Goal: Task Accomplishment & Management: Complete application form

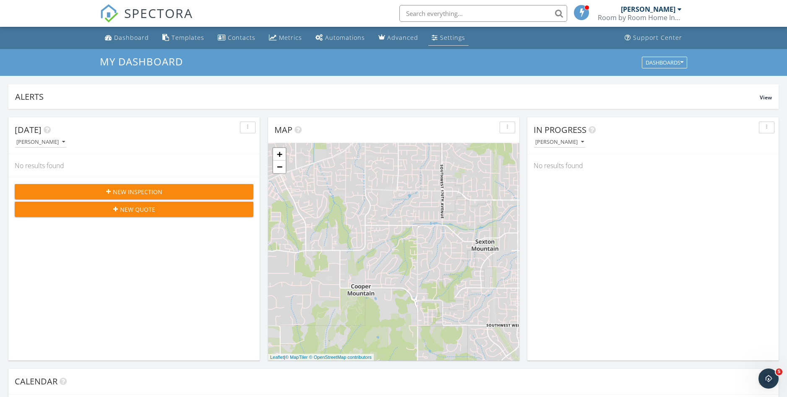
click at [440, 36] on div "Settings" at bounding box center [452, 38] width 25 height 8
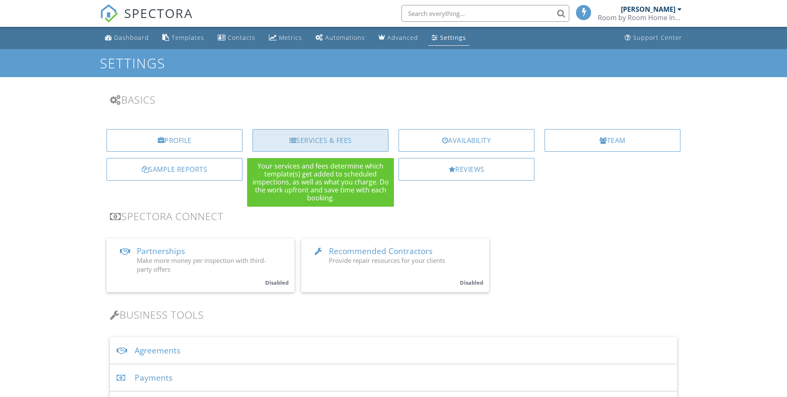
click at [338, 146] on div "Services & Fees" at bounding box center [320, 140] width 136 height 23
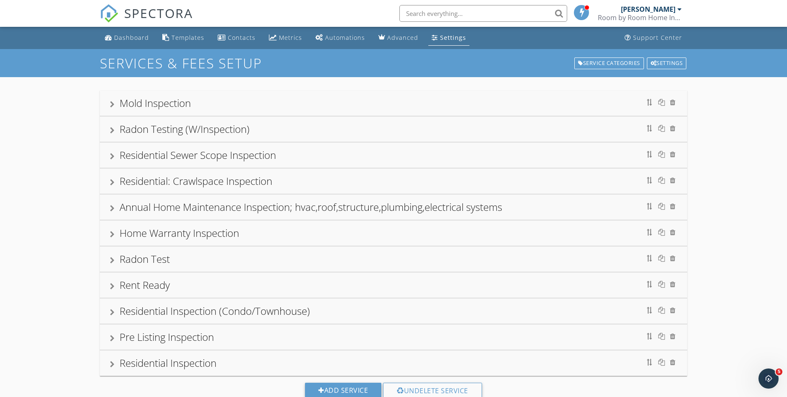
click at [404, 362] on div "Residential Inspection" at bounding box center [393, 363] width 567 height 15
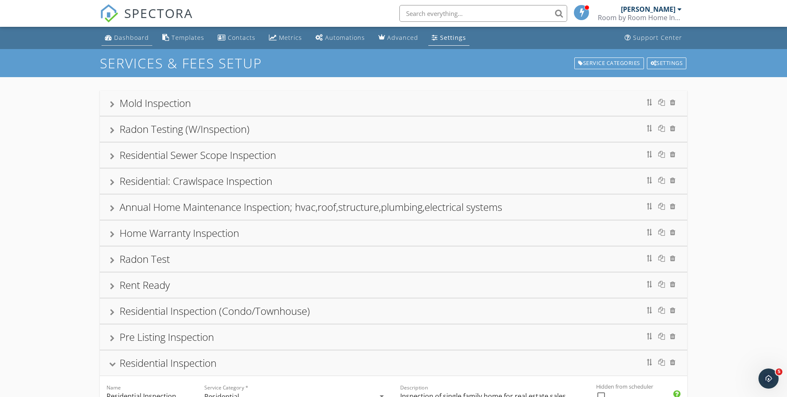
click at [125, 35] on div "Dashboard" at bounding box center [131, 38] width 35 height 8
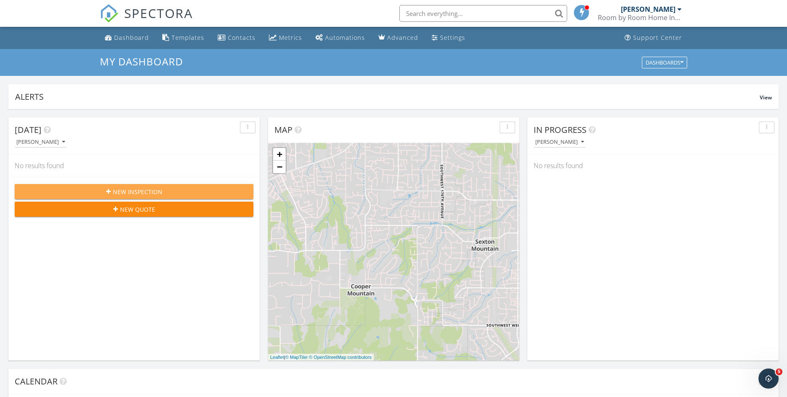
click at [137, 191] on span "New Inspection" at bounding box center [137, 191] width 49 height 9
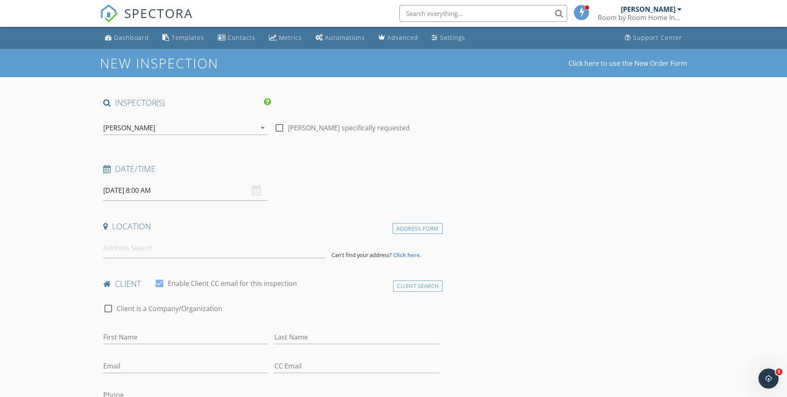
click at [147, 190] on input "[DATE] 8:00 AM" at bounding box center [185, 190] width 164 height 21
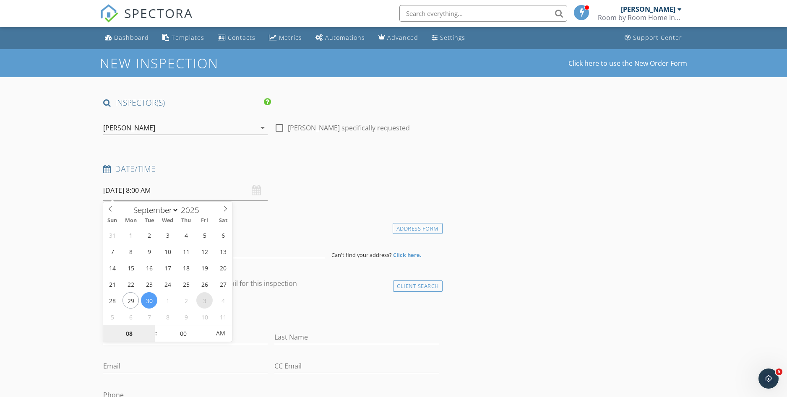
select select "9"
type input "[DATE] 8:00 AM"
type input "10"
type input "[DATE] 10:00 AM"
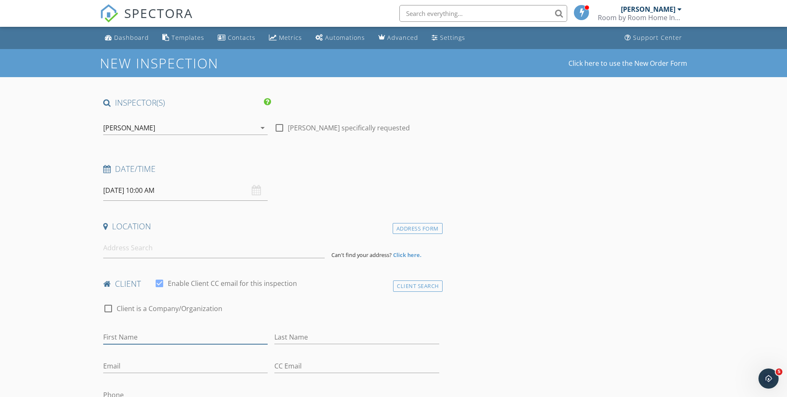
click at [140, 338] on input "First Name" at bounding box center [185, 337] width 164 height 14
type input "[PERSON_NAME]"
click at [296, 338] on input "Last Name" at bounding box center [356, 337] width 164 height 14
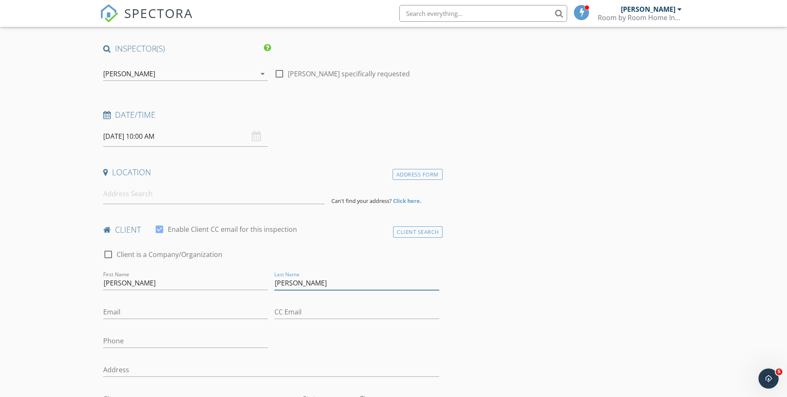
scroll to position [56, 0]
type input "[PERSON_NAME]"
click at [122, 313] on input "Email" at bounding box center [185, 311] width 164 height 14
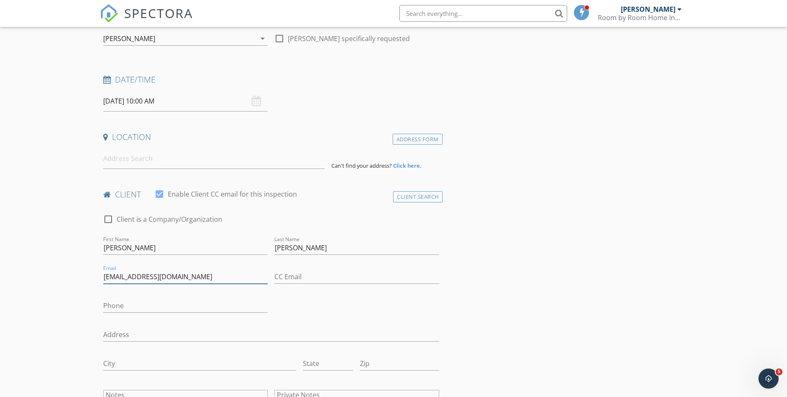
scroll to position [98, 0]
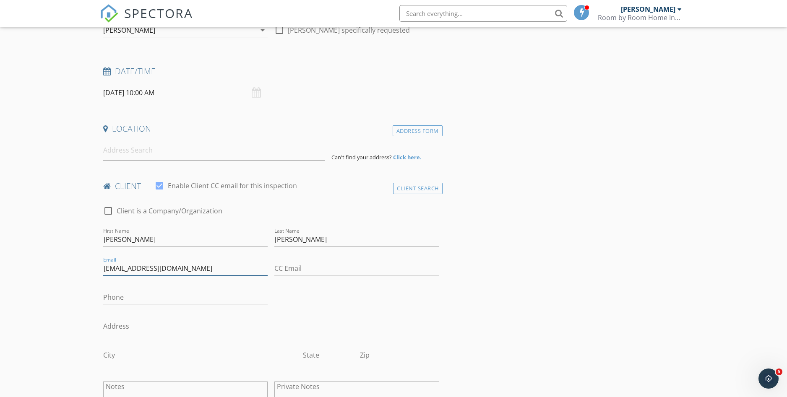
type input "[EMAIL_ADDRESS][DOMAIN_NAME]"
click at [112, 299] on input "Phone" at bounding box center [185, 298] width 164 height 14
type input "[PHONE_NUMBER]"
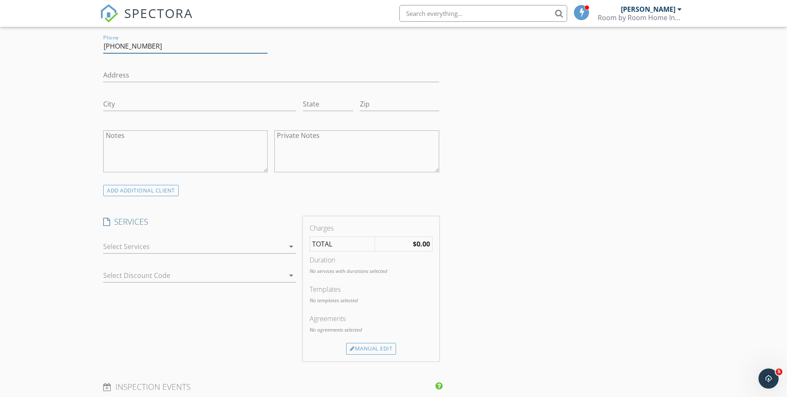
scroll to position [349, 0]
click at [291, 247] on icon "arrow_drop_down" at bounding box center [291, 246] width 10 height 10
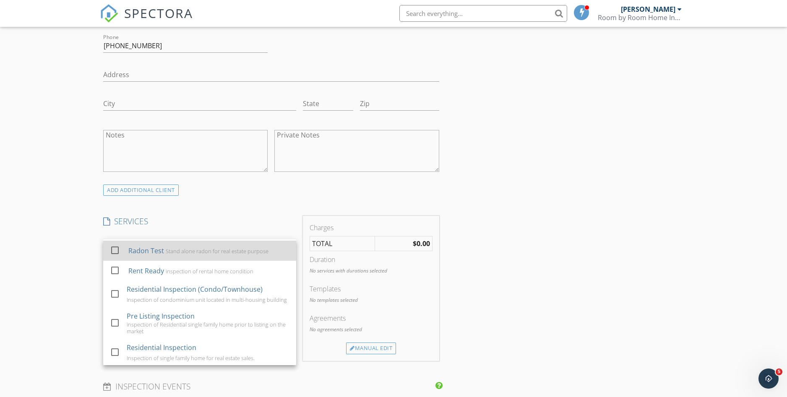
scroll to position [173, 0]
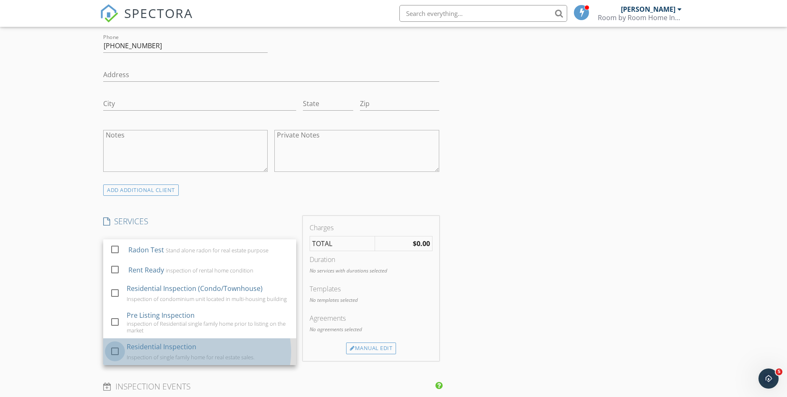
click at [116, 351] on div at bounding box center [115, 351] width 14 height 14
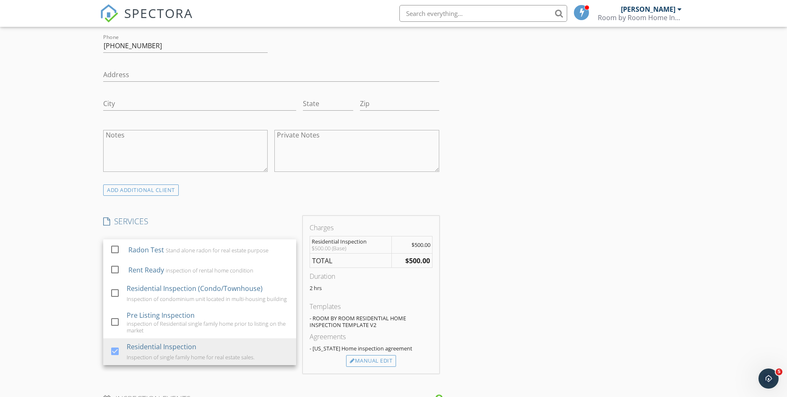
click at [513, 309] on div "INSPECTOR(S) check_box [PERSON_NAME] PRIMARY [PERSON_NAME] arrow_drop_down chec…" at bounding box center [393, 367] width 587 height 1238
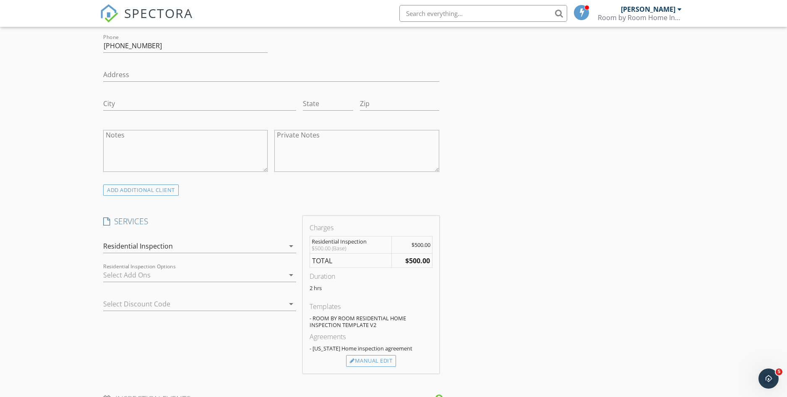
click at [290, 276] on icon "arrow_drop_down" at bounding box center [291, 275] width 10 height 10
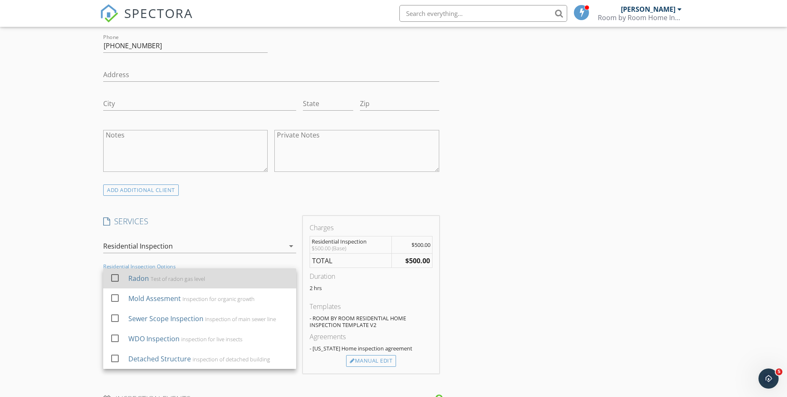
click at [114, 278] on div at bounding box center [115, 278] width 14 height 14
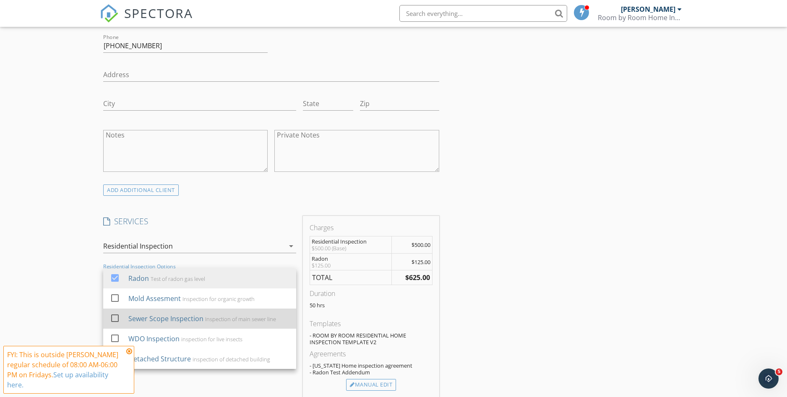
click at [114, 314] on div at bounding box center [115, 318] width 14 height 14
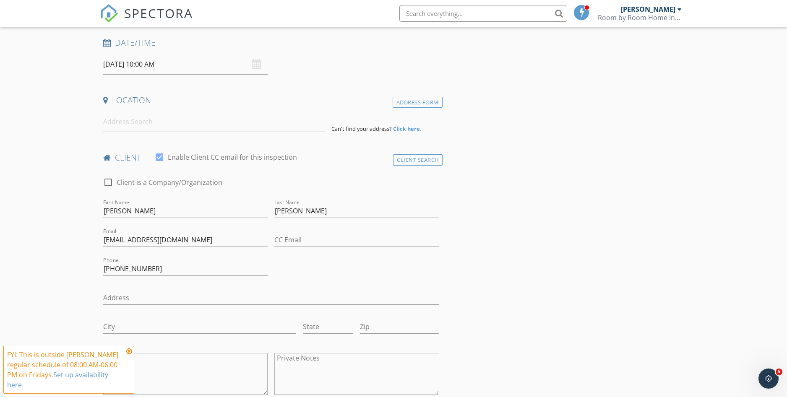
scroll to position [126, 0]
click at [124, 122] on input at bounding box center [213, 122] width 221 height 21
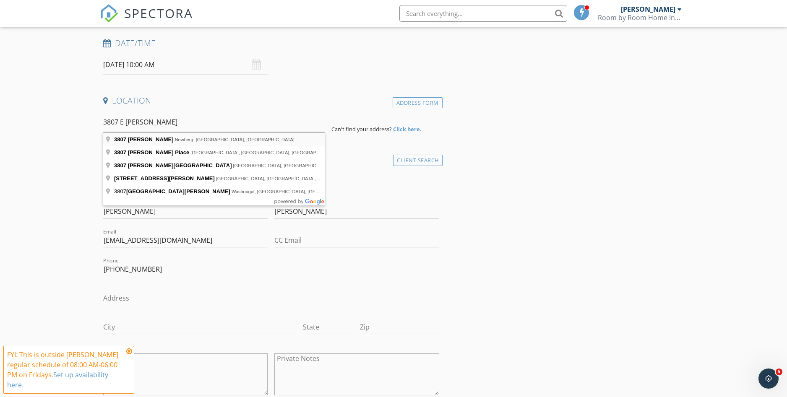
type input "[STREET_ADDRESS][PERSON_NAME]"
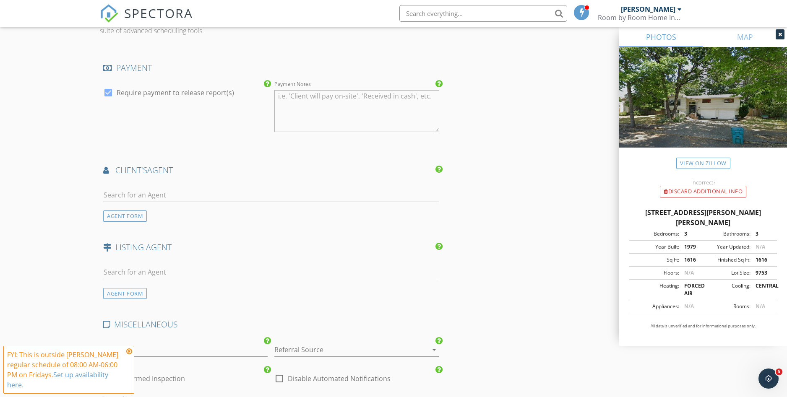
scroll to position [978, 0]
click at [134, 196] on input "text" at bounding box center [271, 194] width 336 height 14
type input "[PERSON_NAME]"
click at [145, 214] on div "Evoke Realty" at bounding box center [153, 217] width 52 height 7
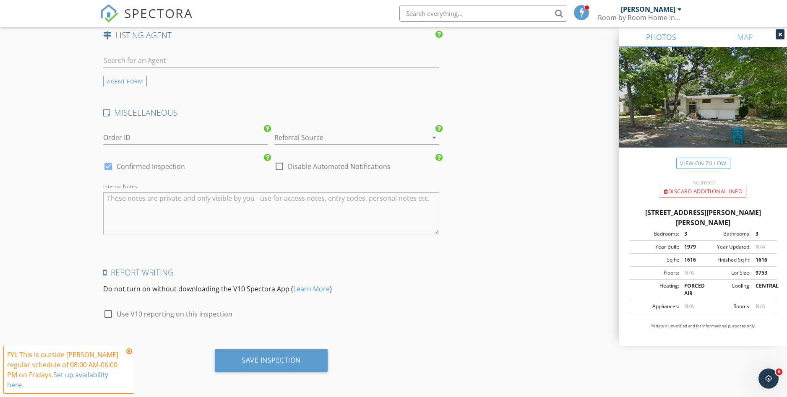
scroll to position [1381, 0]
click at [107, 311] on div at bounding box center [108, 313] width 14 height 14
checkbox input "true"
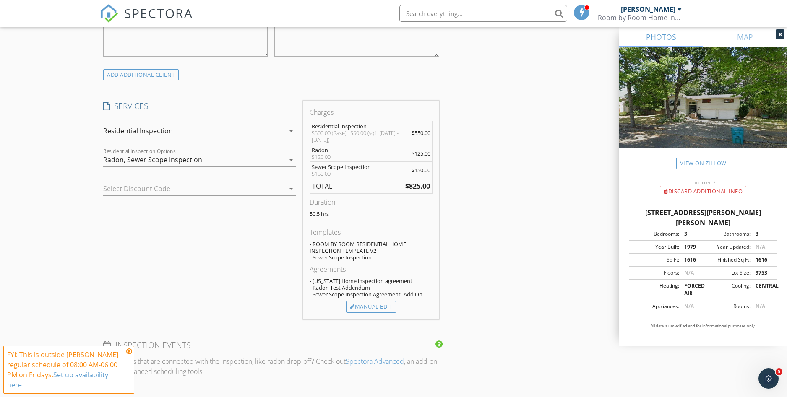
scroll to position [643, 0]
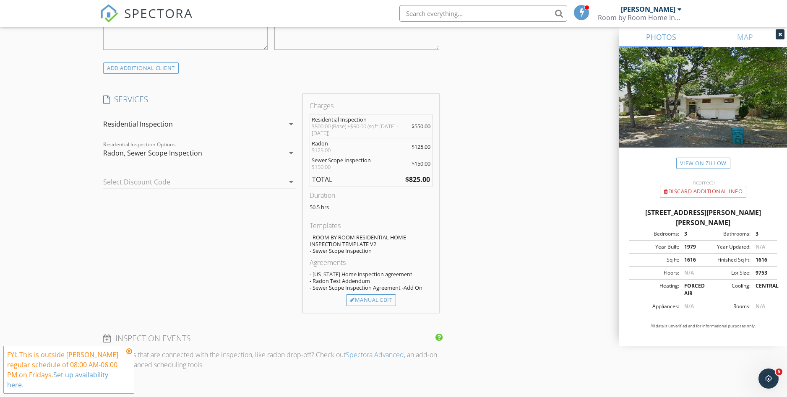
click at [128, 349] on icon at bounding box center [129, 351] width 6 height 7
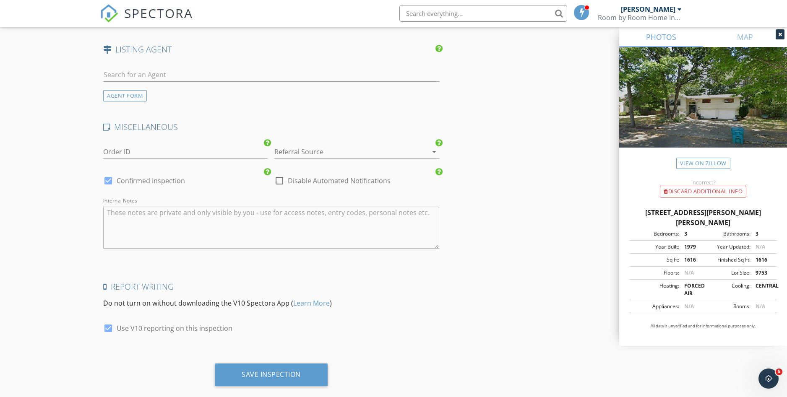
scroll to position [1381, 0]
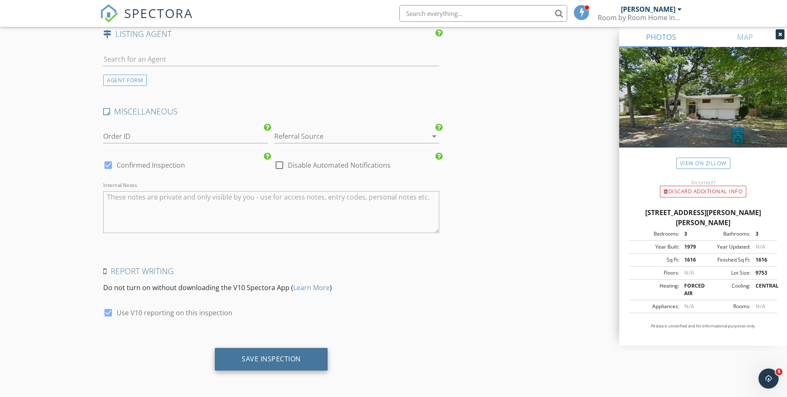
click at [288, 358] on div "Save Inspection" at bounding box center [271, 359] width 59 height 8
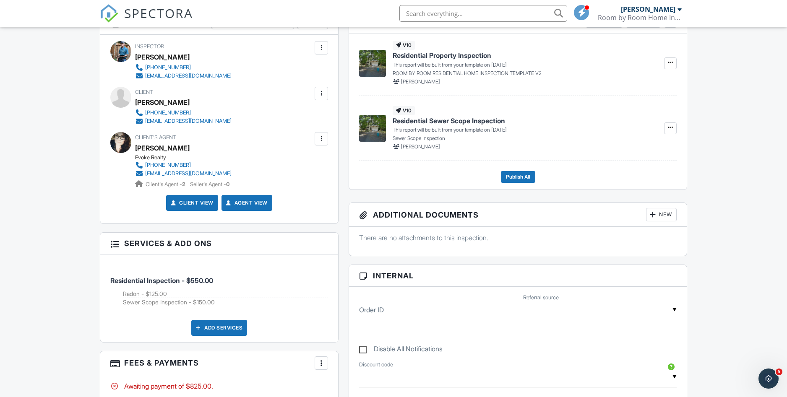
scroll to position [224, 0]
